Goal: Transaction & Acquisition: Purchase product/service

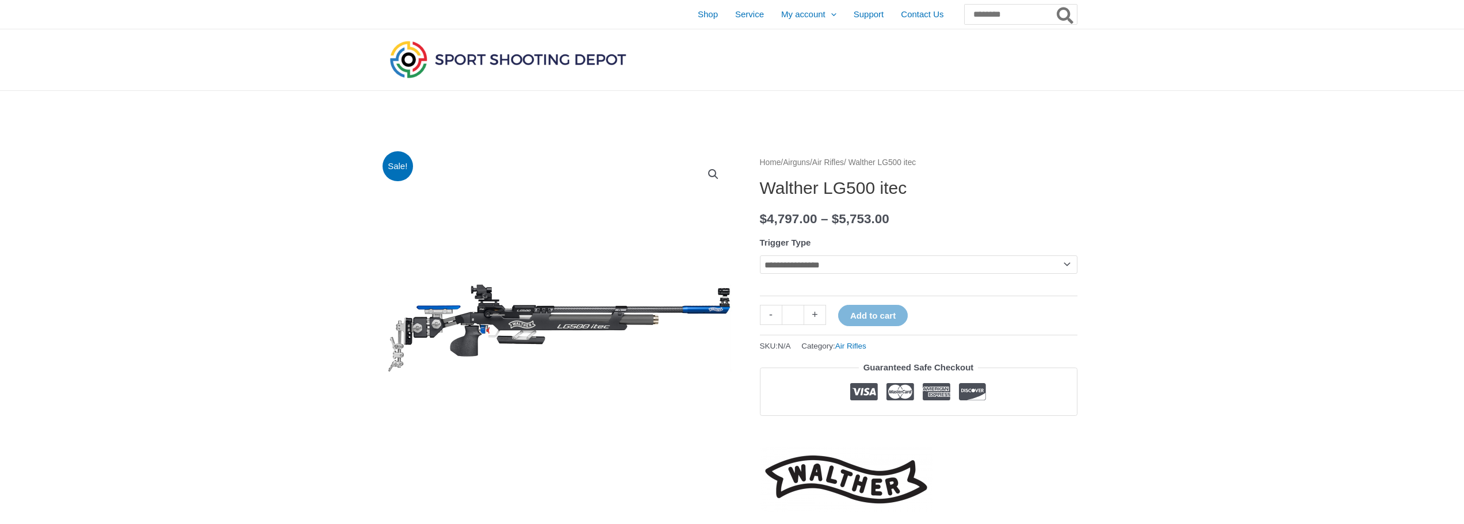
click at [1065, 264] on select "**********" at bounding box center [918, 264] width 317 height 18
click at [1070, 267] on select "**********" at bounding box center [918, 264] width 317 height 18
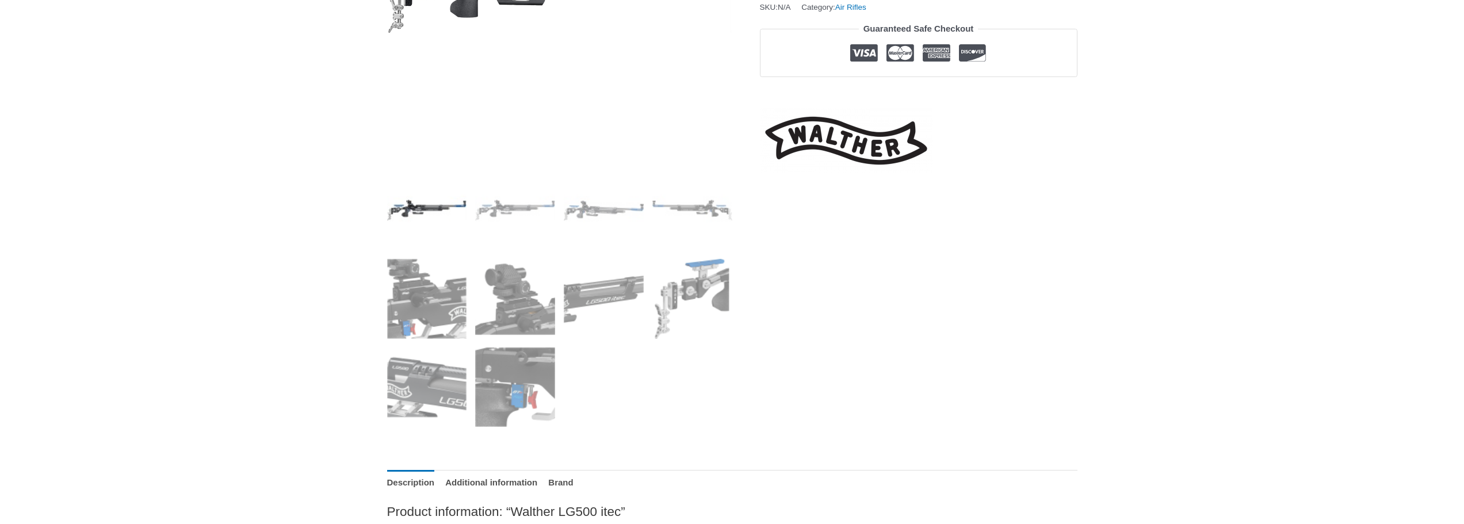
scroll to position [345, 0]
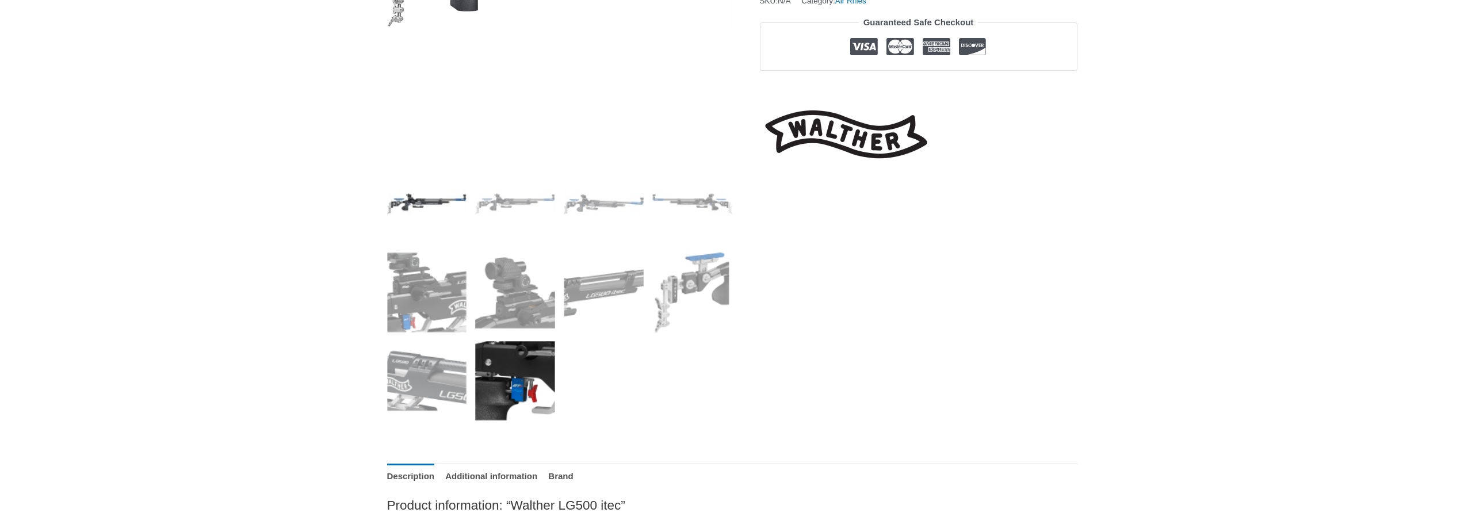
click at [542, 386] on img at bounding box center [515, 381] width 80 height 80
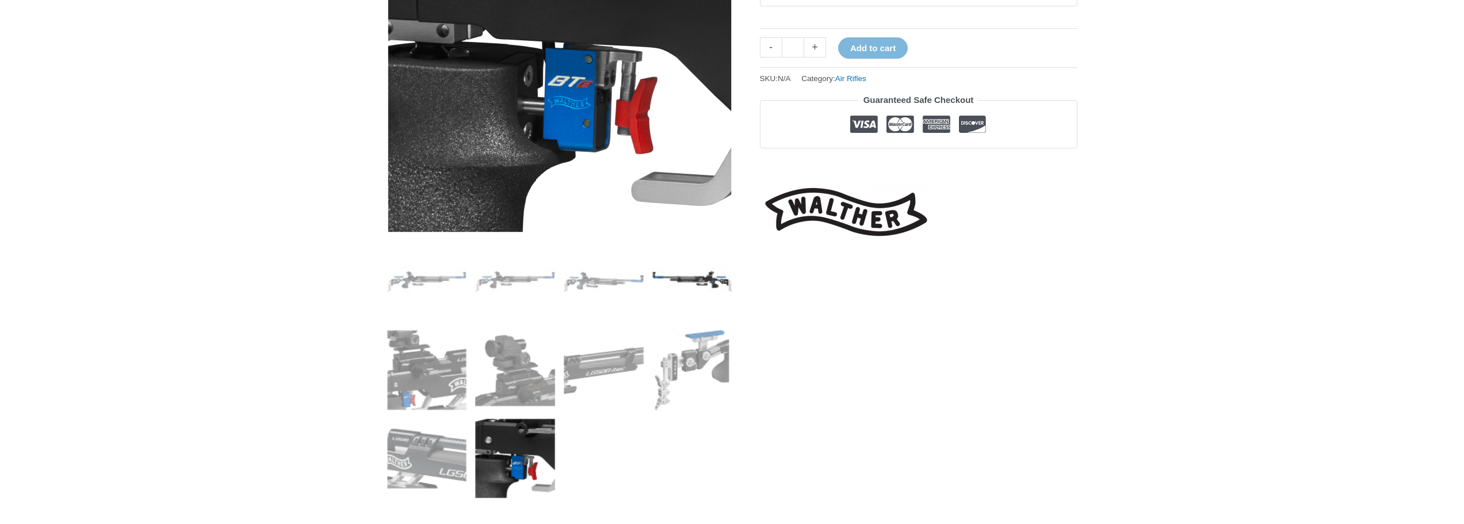
scroll to position [288, 0]
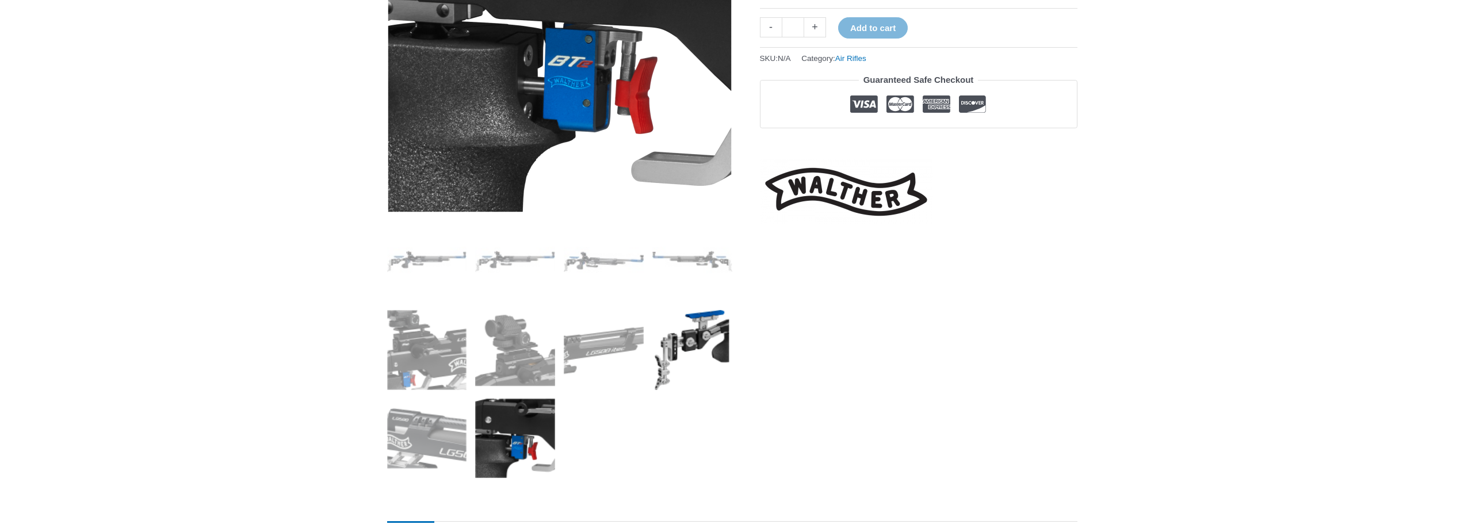
click at [692, 339] on img at bounding box center [692, 350] width 80 height 80
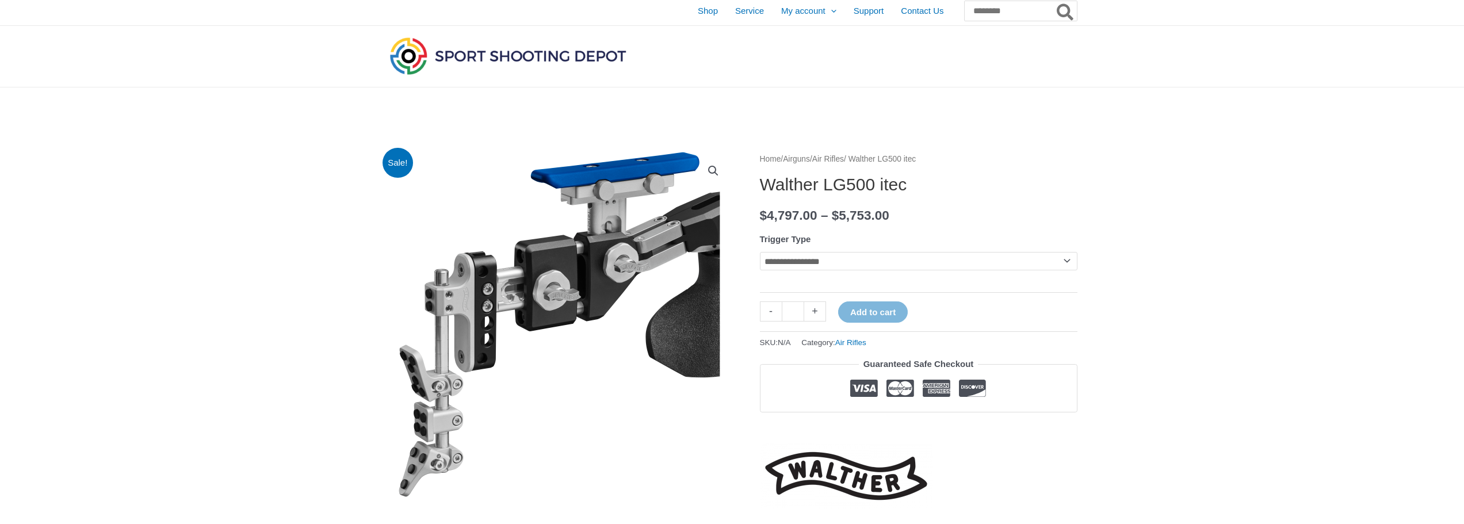
scroll to position [0, 0]
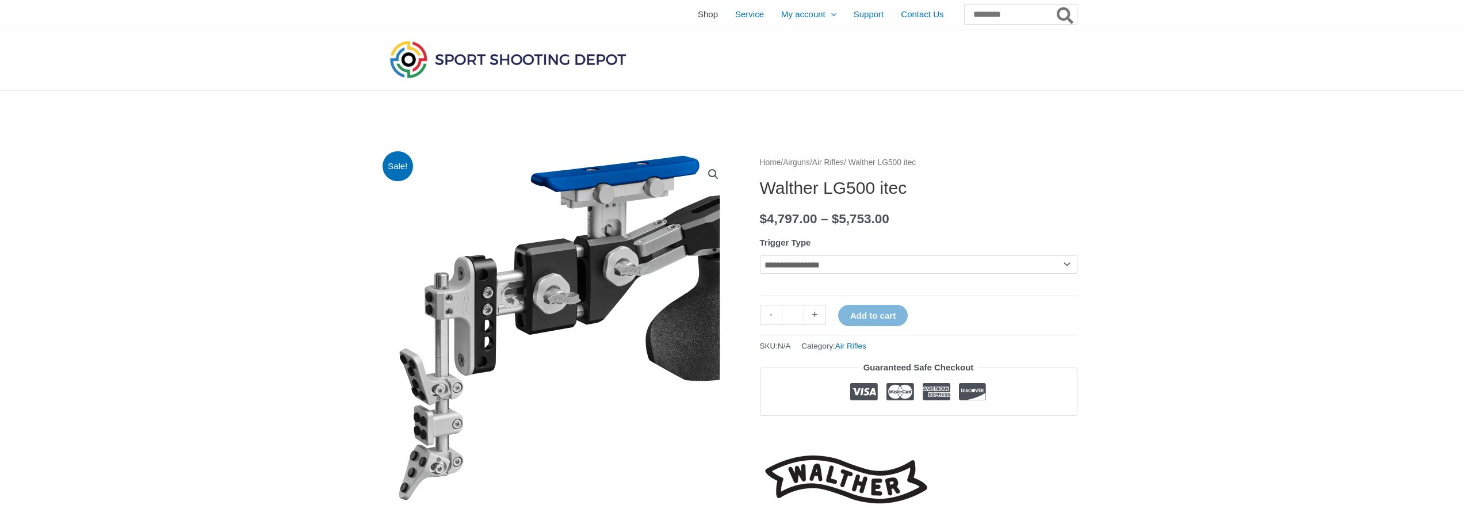
click at [698, 17] on span "Shop" at bounding box center [708, 14] width 20 height 29
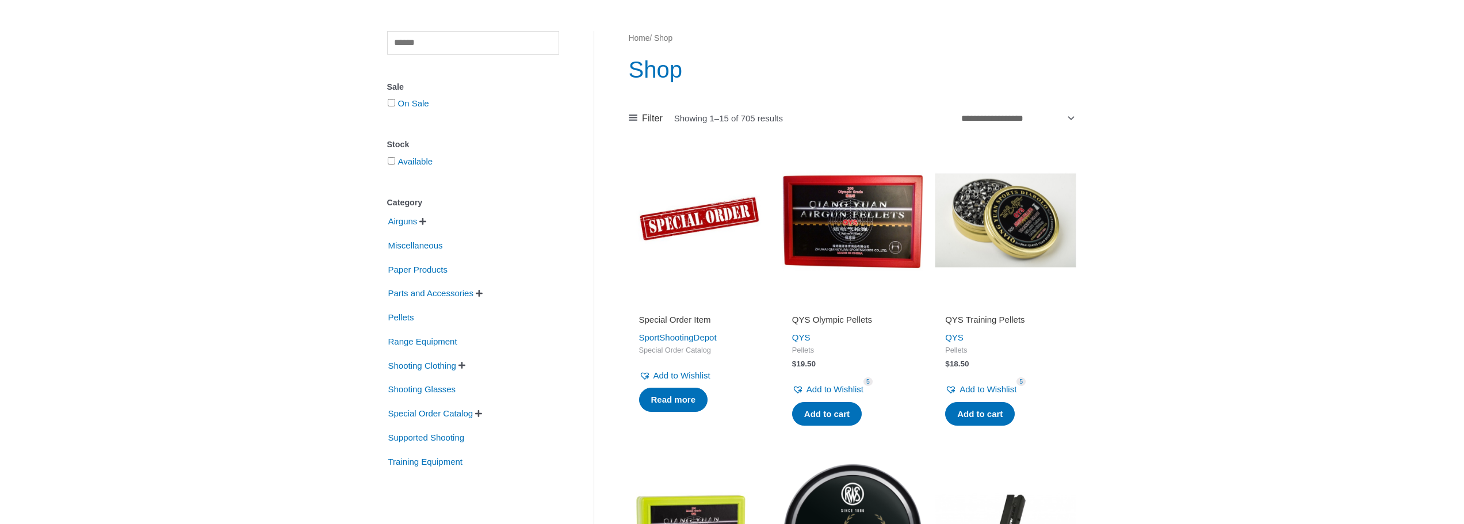
scroll to position [115, 0]
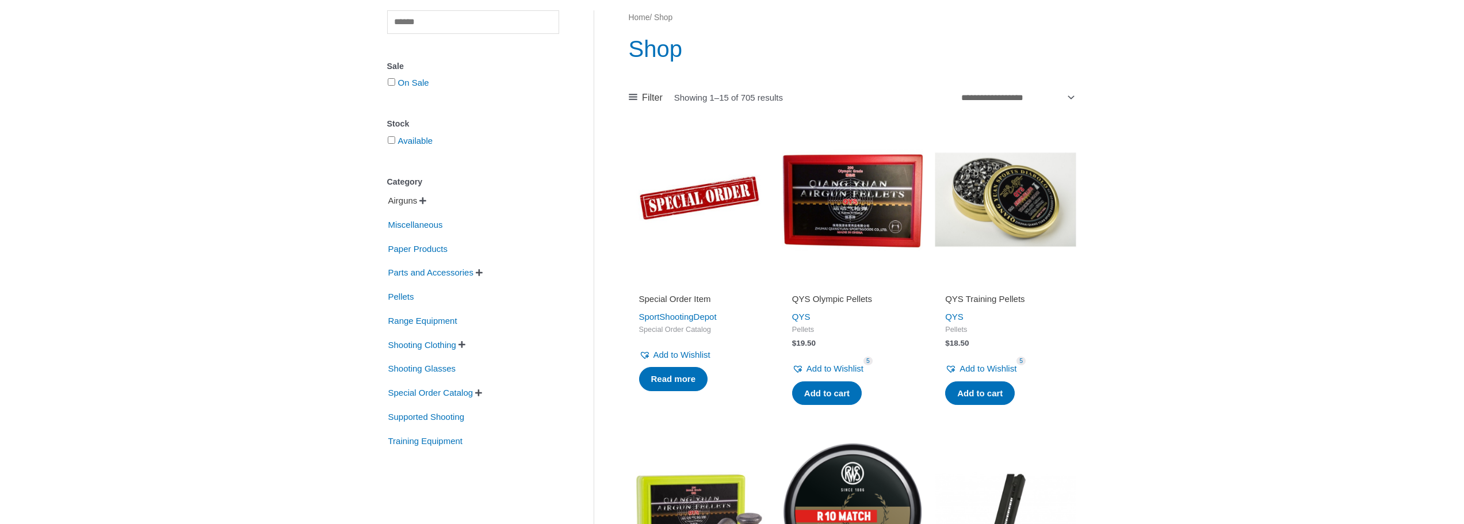
click at [408, 200] on span "Airguns" at bounding box center [403, 201] width 32 height 20
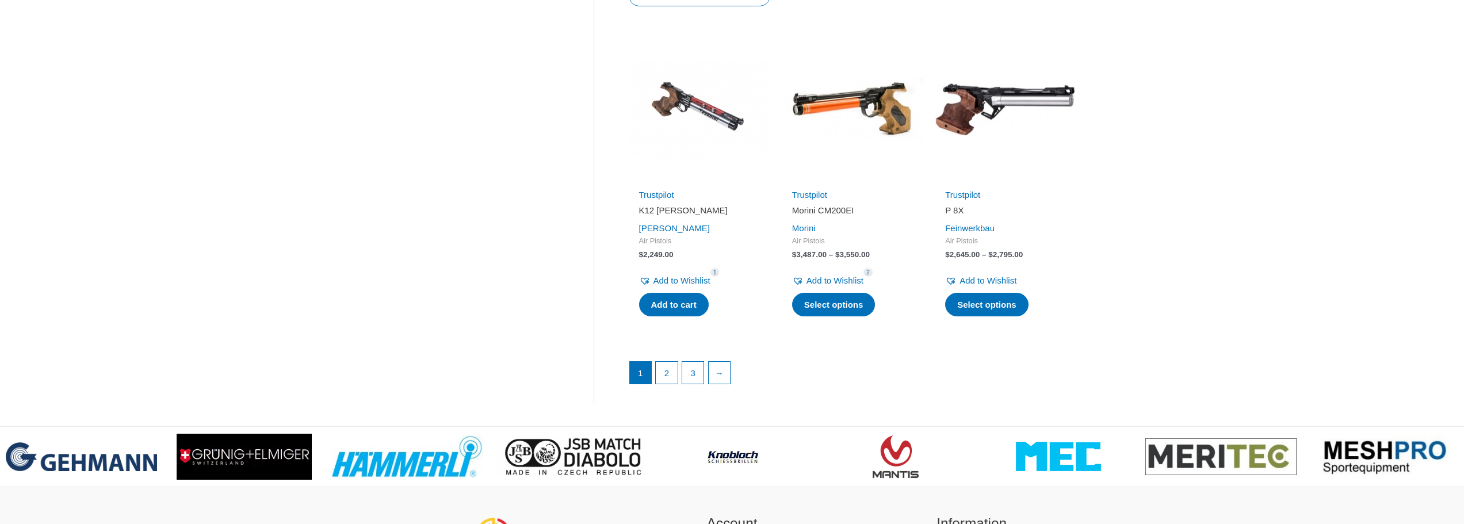
scroll to position [1610, 0]
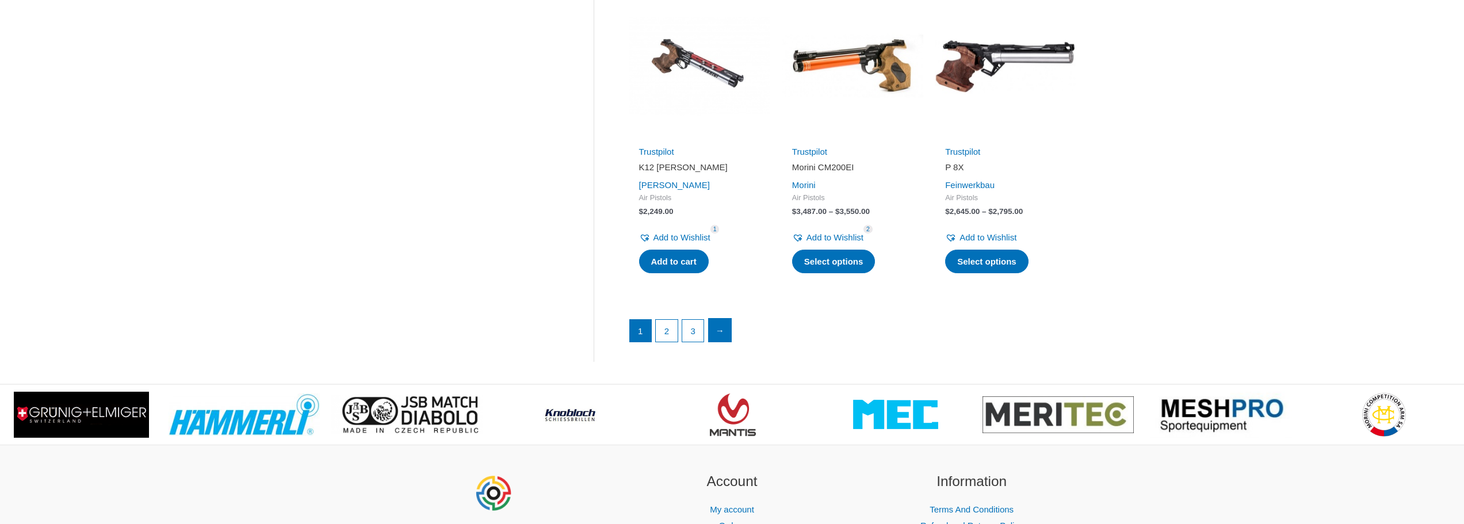
click at [722, 322] on link "→" at bounding box center [720, 330] width 23 height 23
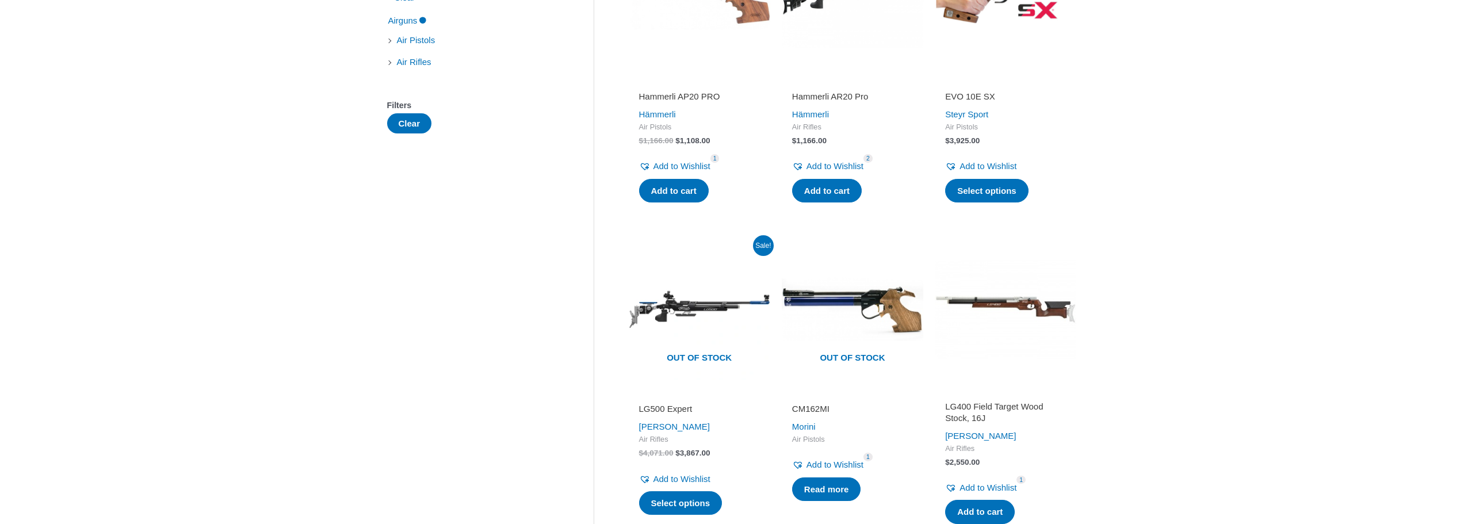
scroll to position [345, 0]
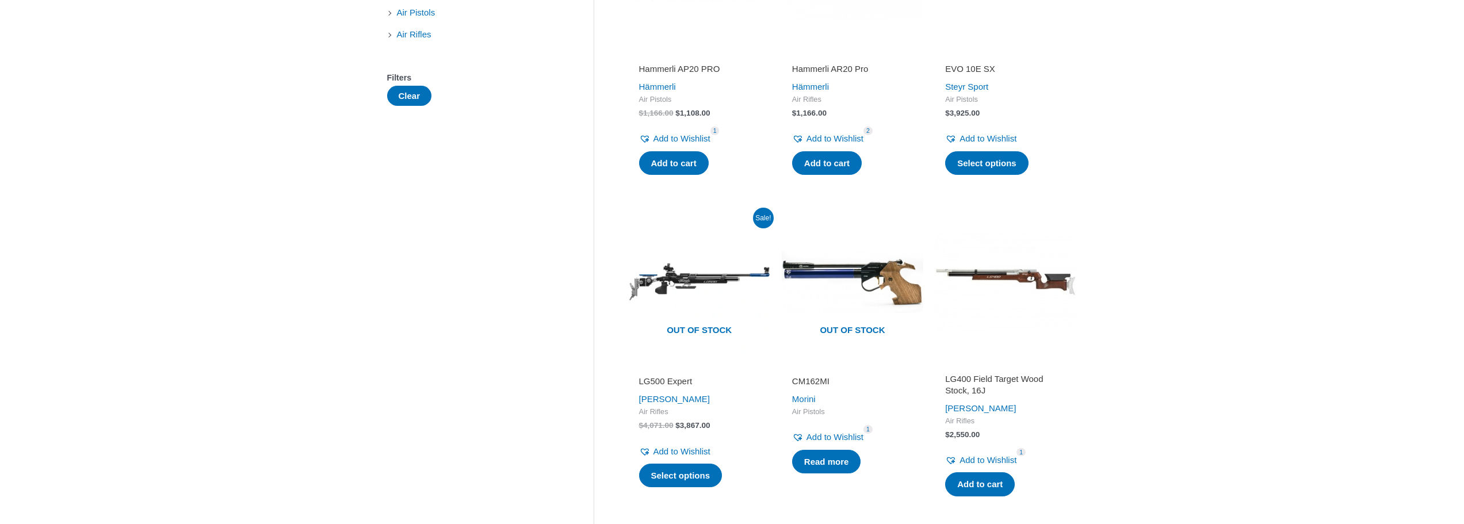
click at [1005, 276] on img at bounding box center [1005, 281] width 141 height 141
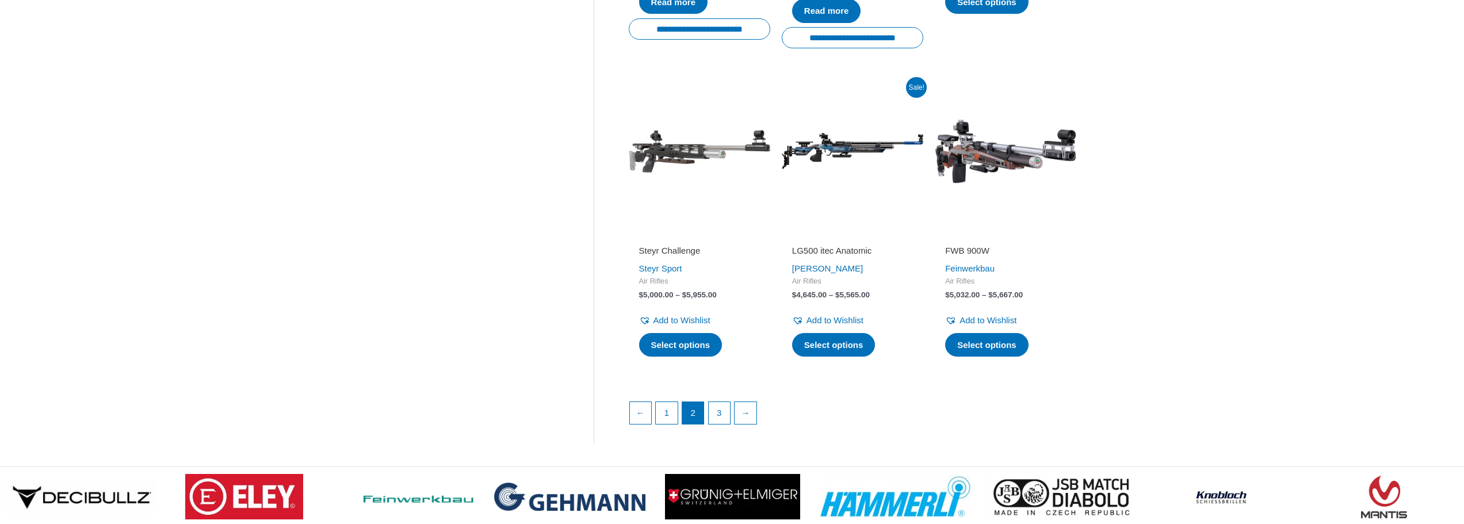
scroll to position [1495, 0]
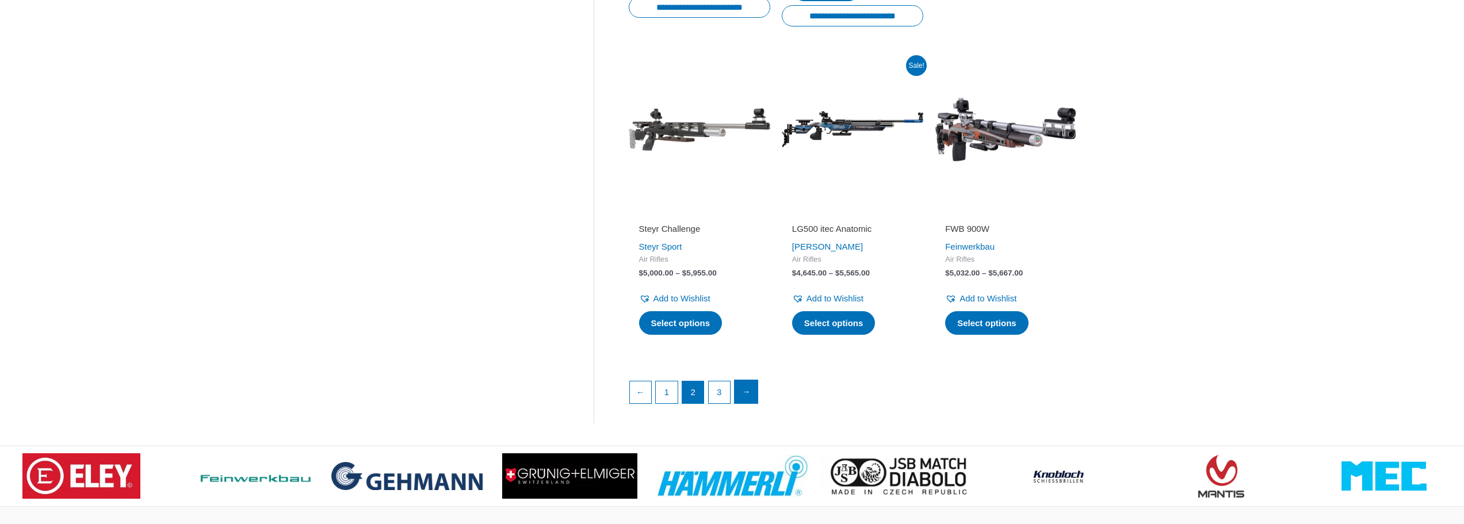
click at [745, 396] on link "→" at bounding box center [745, 391] width 23 height 23
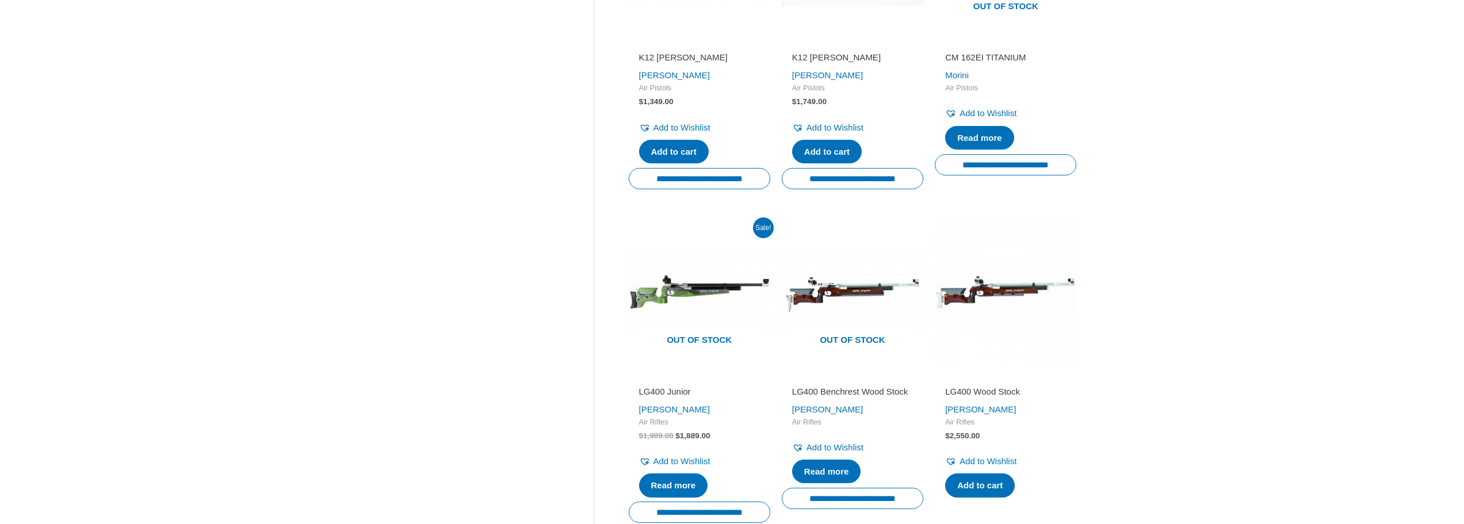
scroll to position [748, 0]
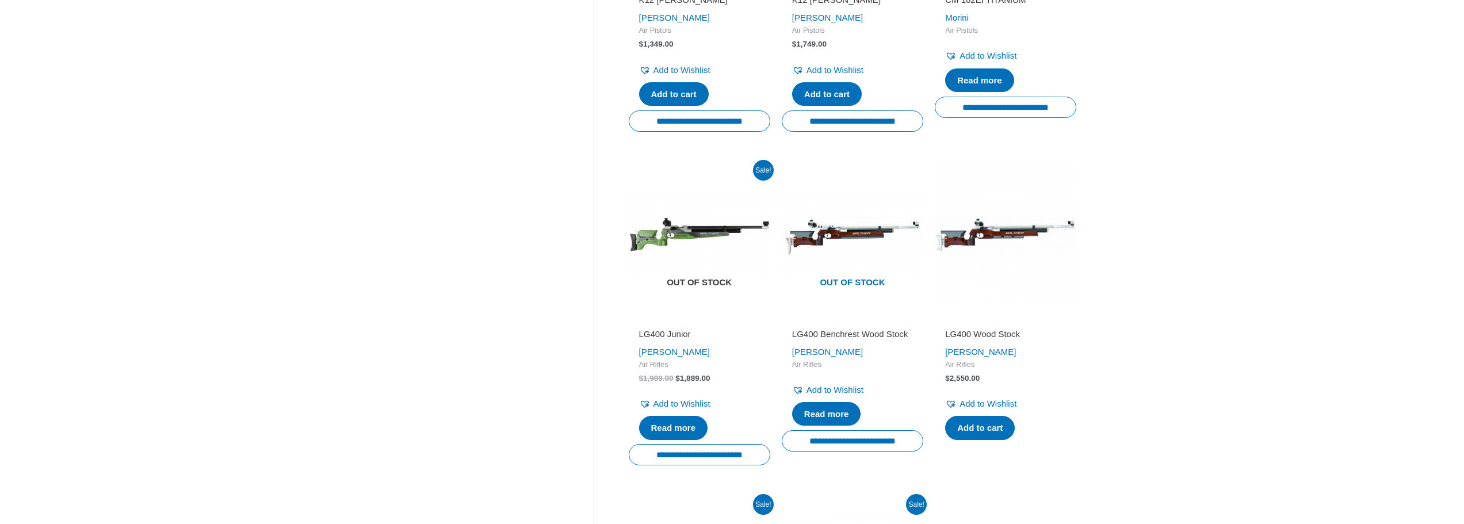
click at [666, 232] on img at bounding box center [699, 233] width 141 height 141
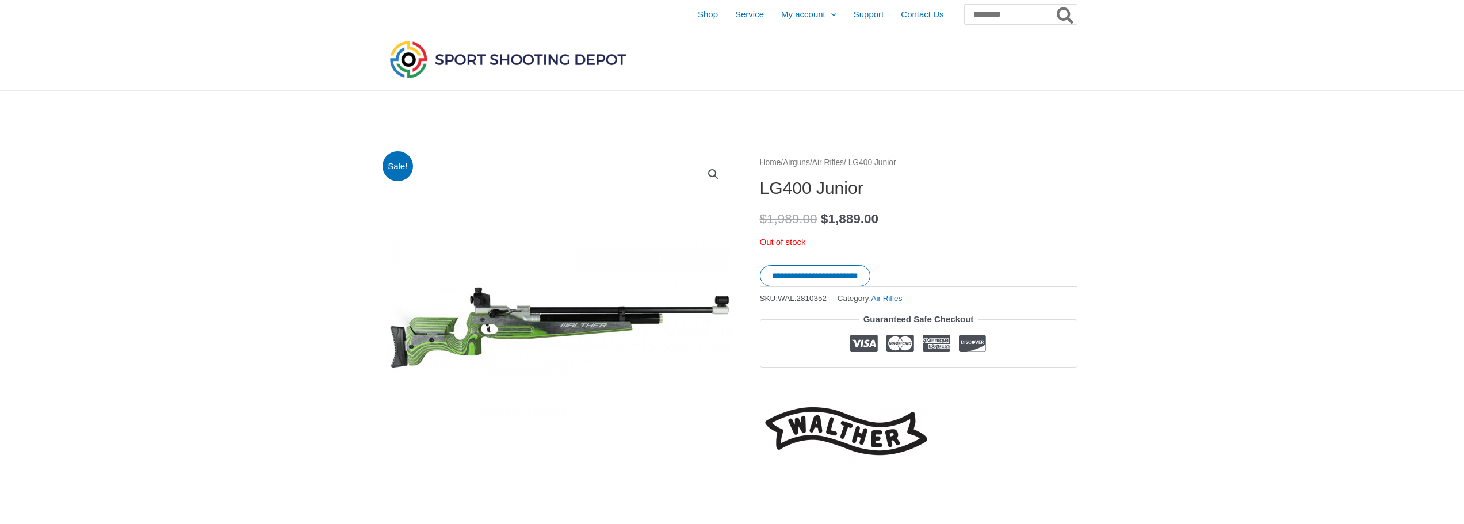
click at [433, 327] on img at bounding box center [633, 328] width 546 height 322
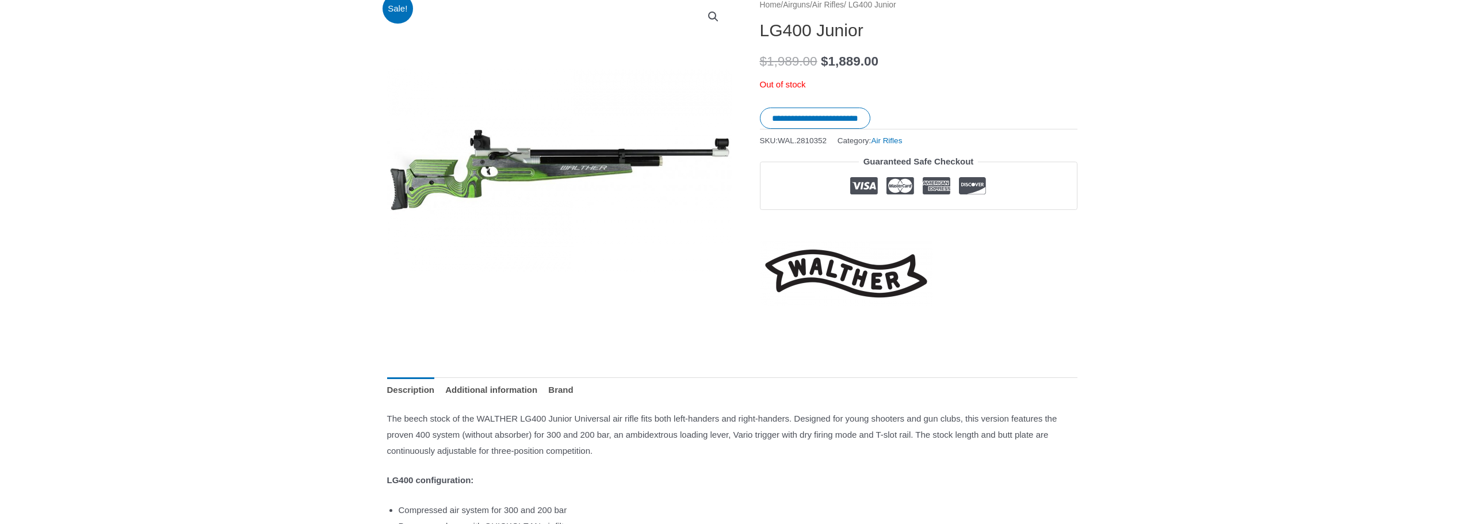
scroll to position [230, 0]
